Goal: Navigation & Orientation: Find specific page/section

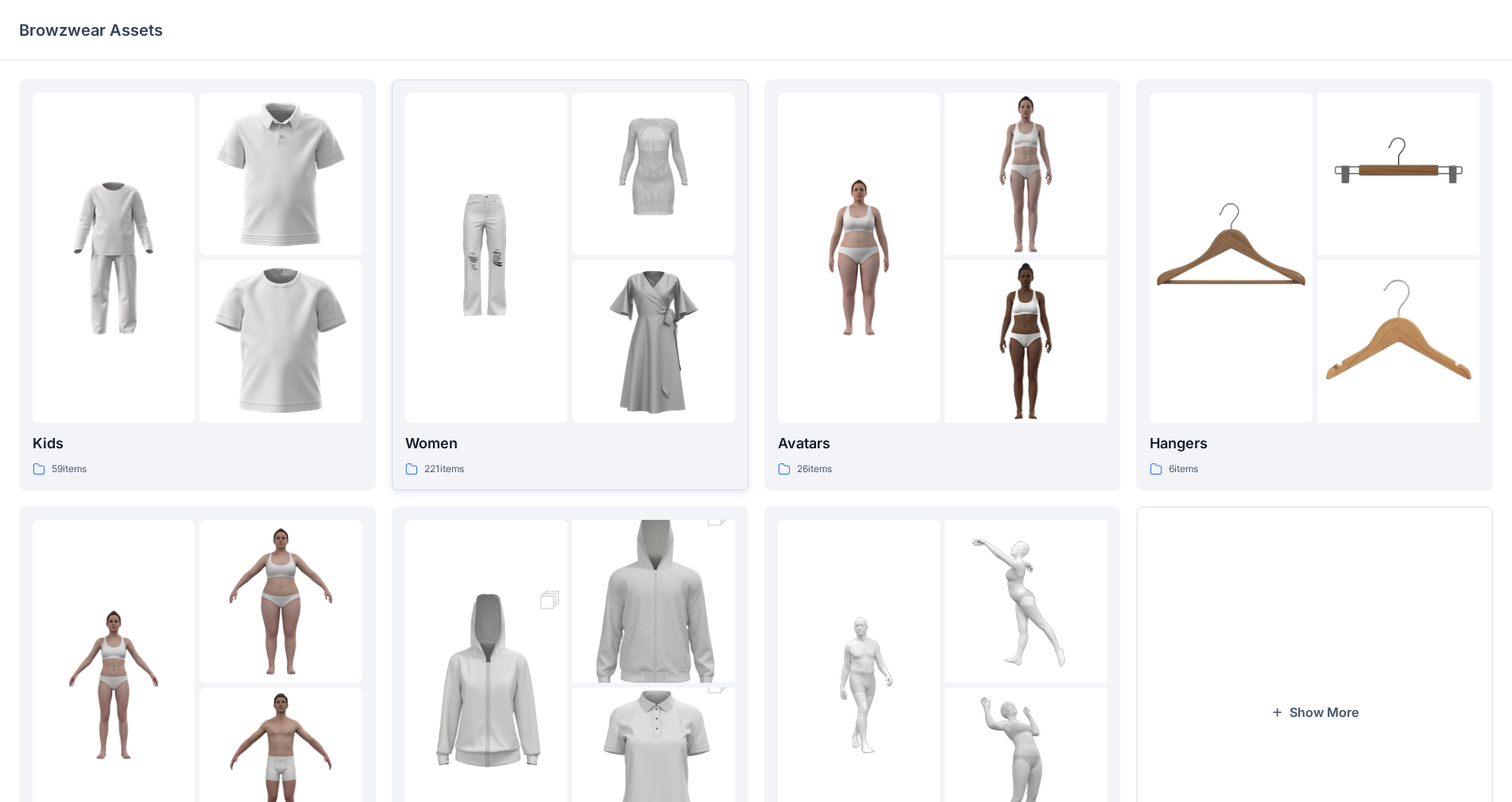
click at [522, 423] on div "Women 221 items" at bounding box center [570, 285] width 330 height 384
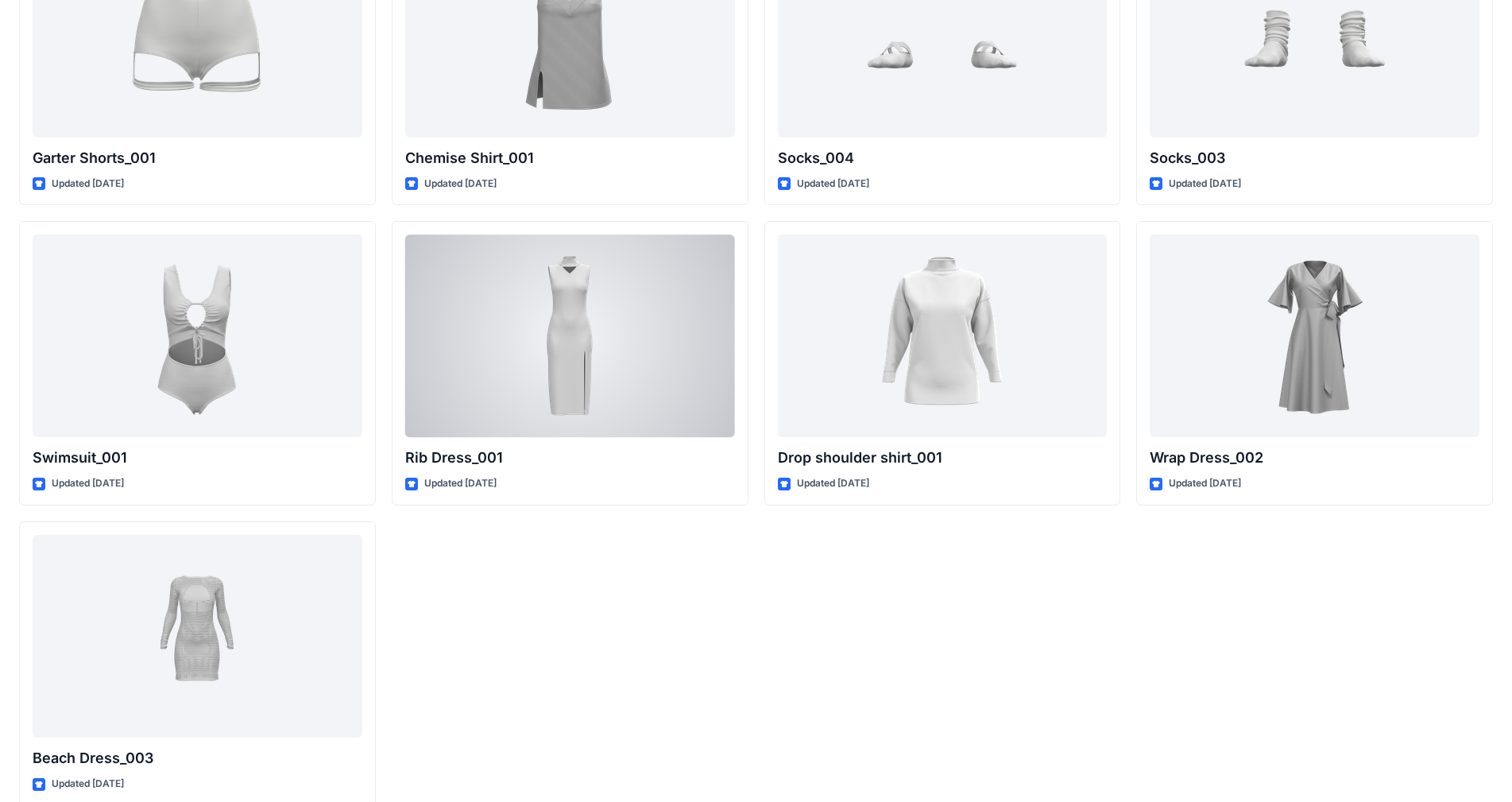
scroll to position [16101, 0]
